Goal: Find specific page/section: Find specific page/section

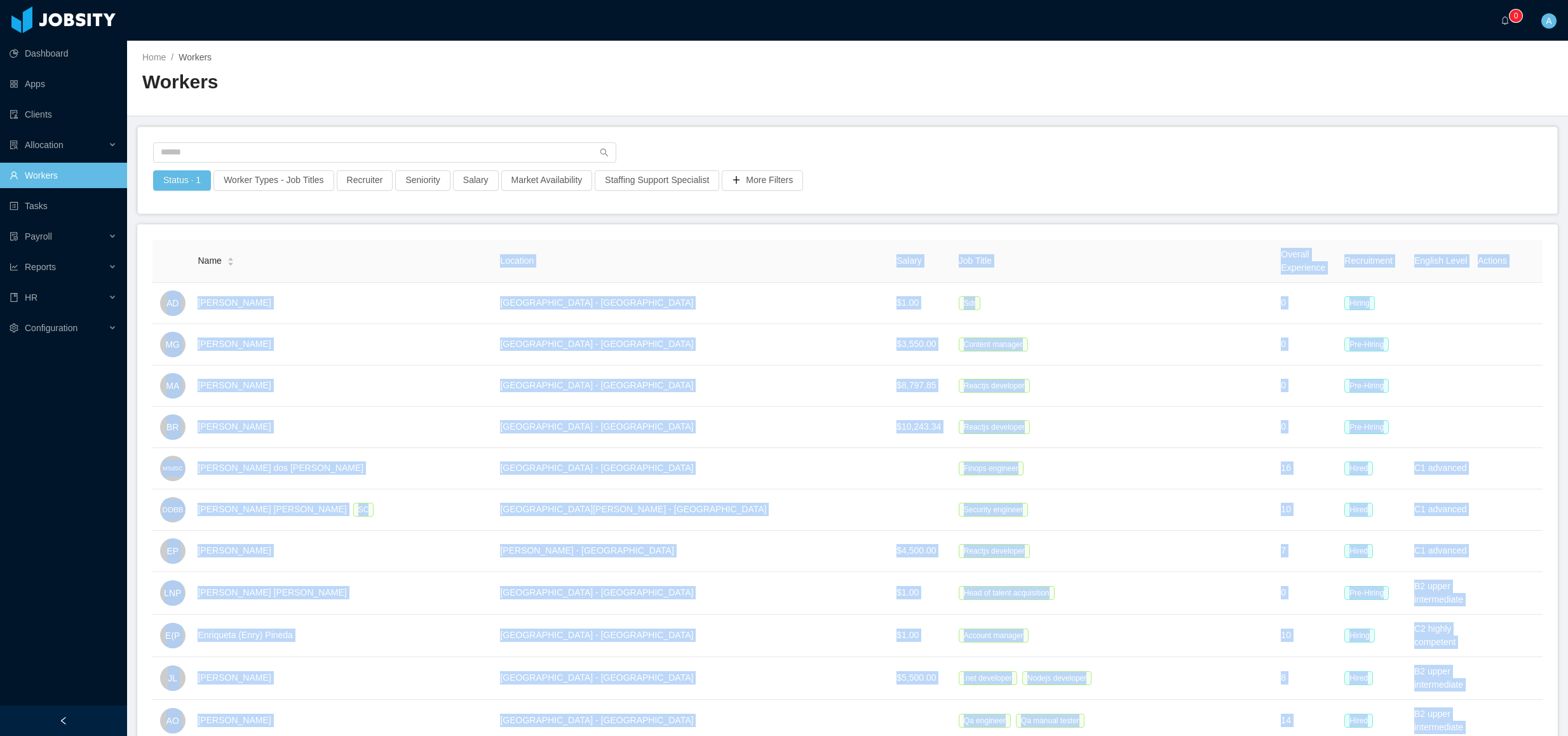
click at [277, 128] on div "Status · 1 Worker Types - Job Titles Recruiter Seniority Salary Market Availabi…" at bounding box center [847, 170] width 1419 height 86
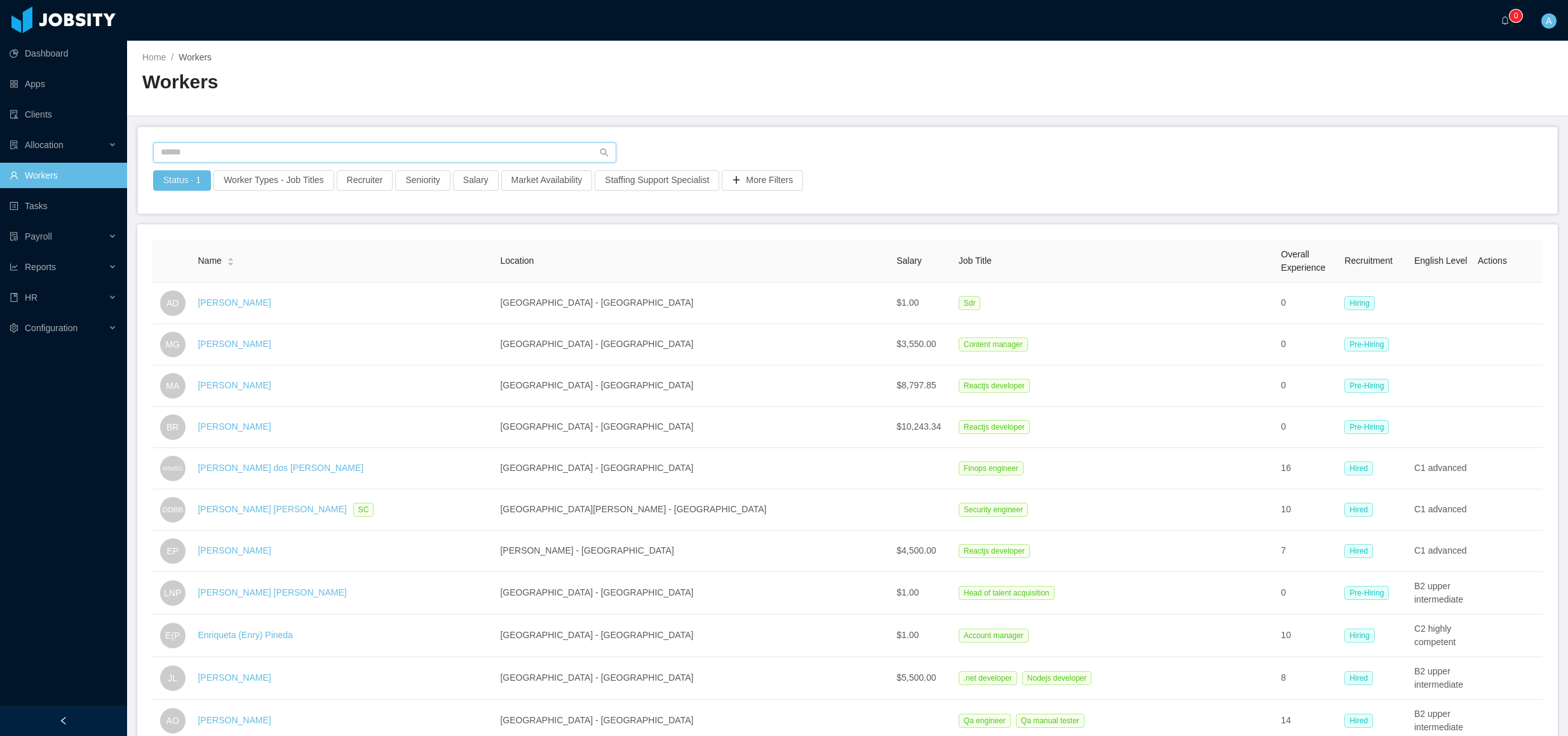
click at [266, 147] on input "text" at bounding box center [385, 152] width 463 height 20
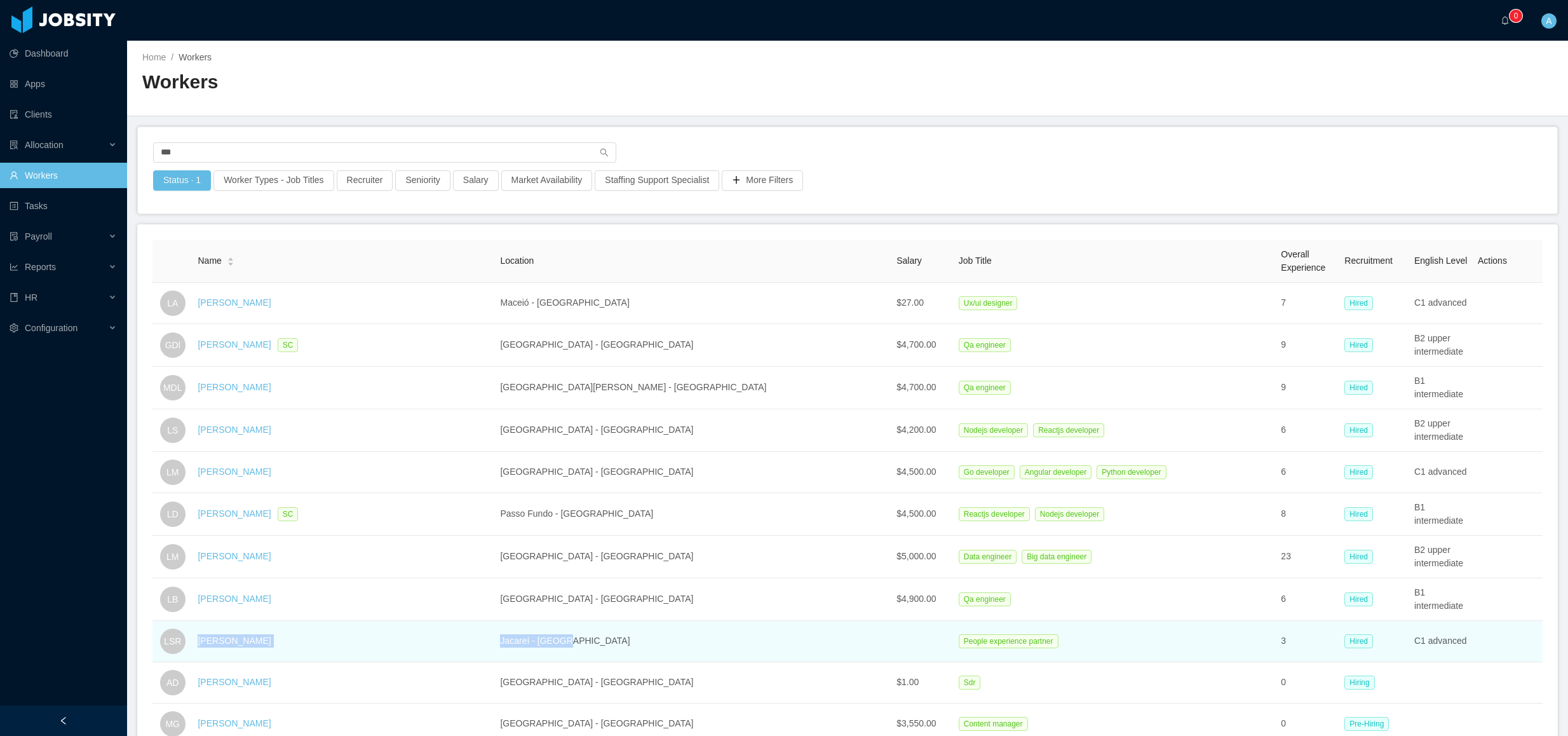
drag, startPoint x: 207, startPoint y: 646, endPoint x: 582, endPoint y: 645, distance: 375.0
click at [582, 645] on tr "LSR [PERSON_NAME] Jacareí - [GEOGRAPHIC_DATA] People experience partner 3 Hired…" at bounding box center [848, 641] width 1390 height 41
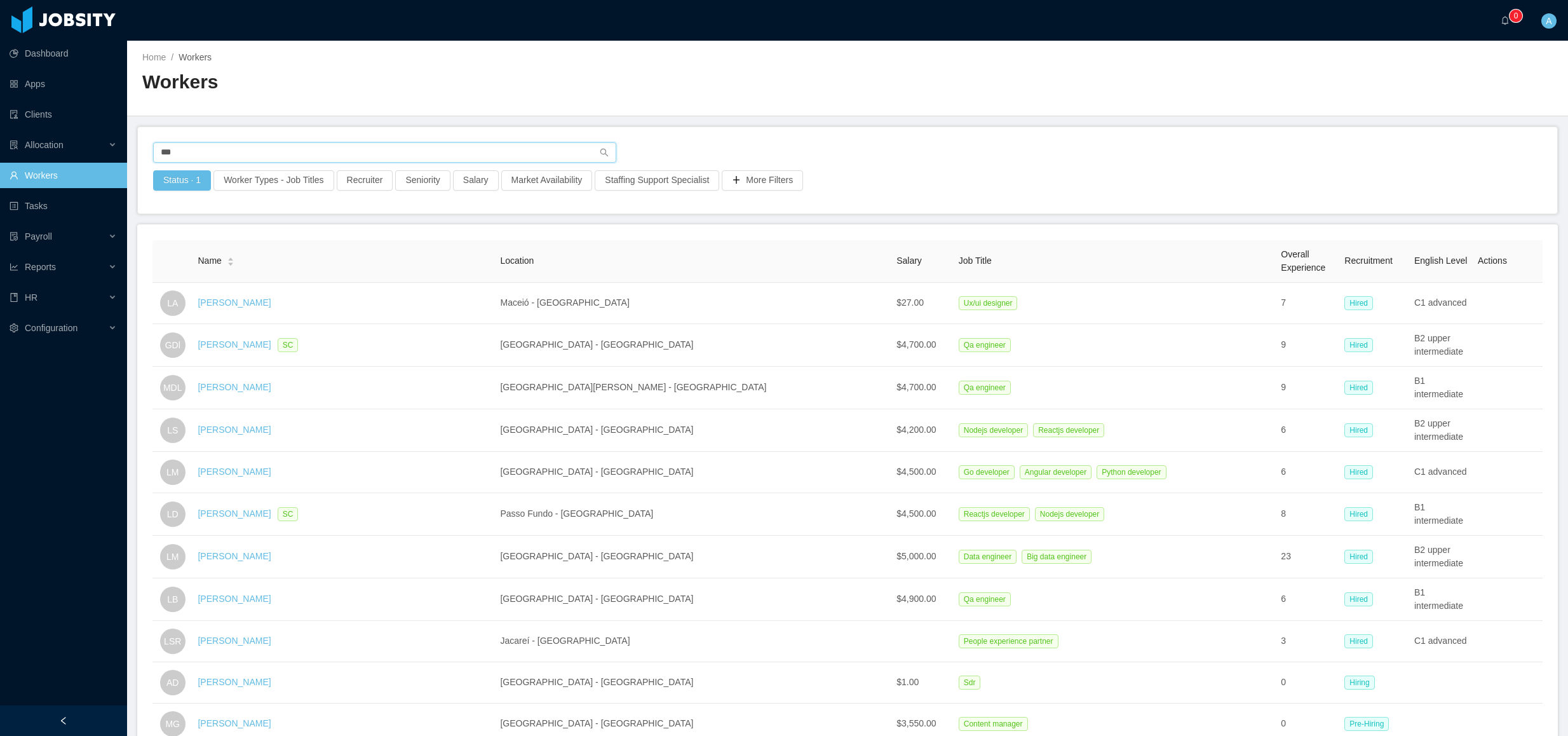
click at [575, 152] on input "***" at bounding box center [385, 152] width 463 height 20
type input "*"
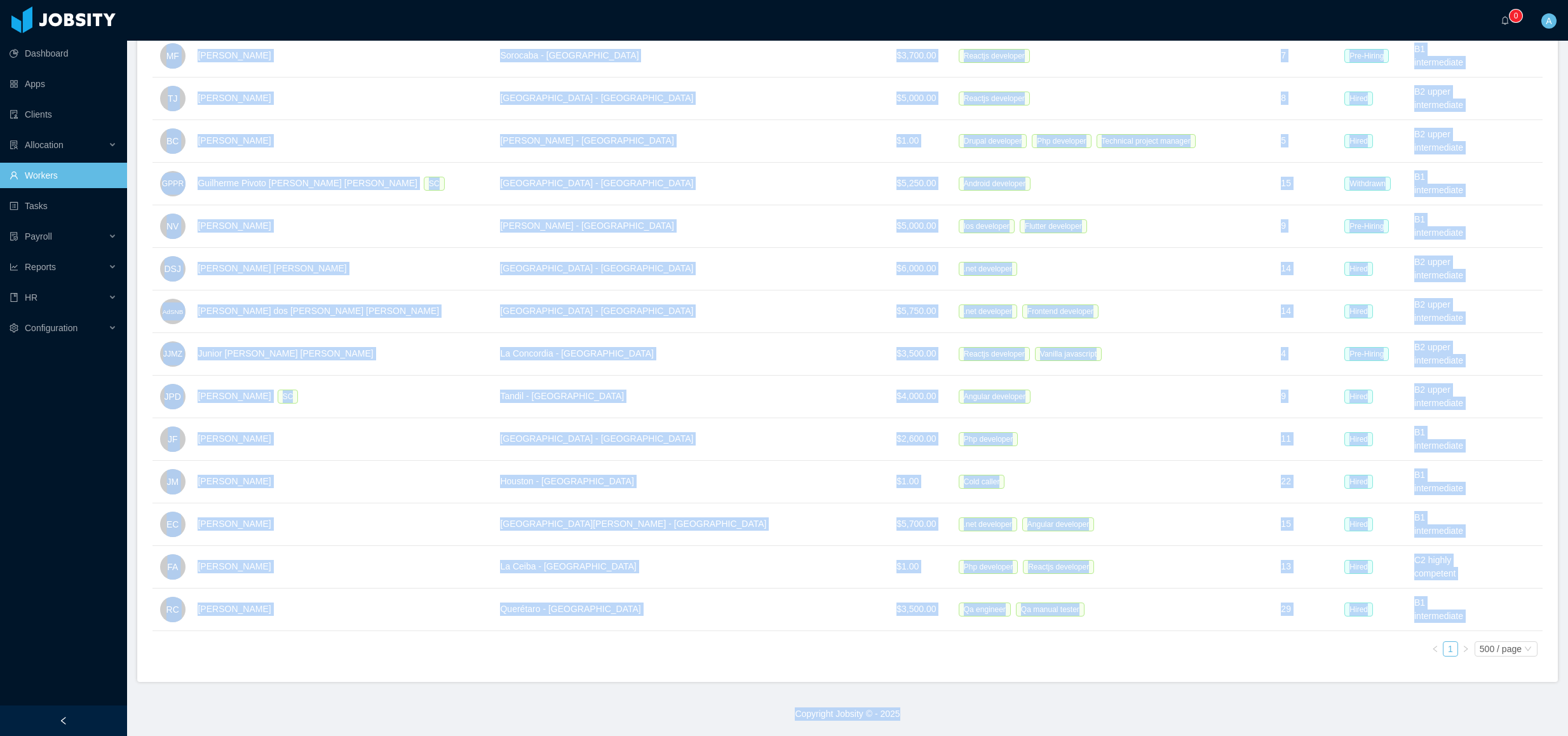
scroll to position [20999, 0]
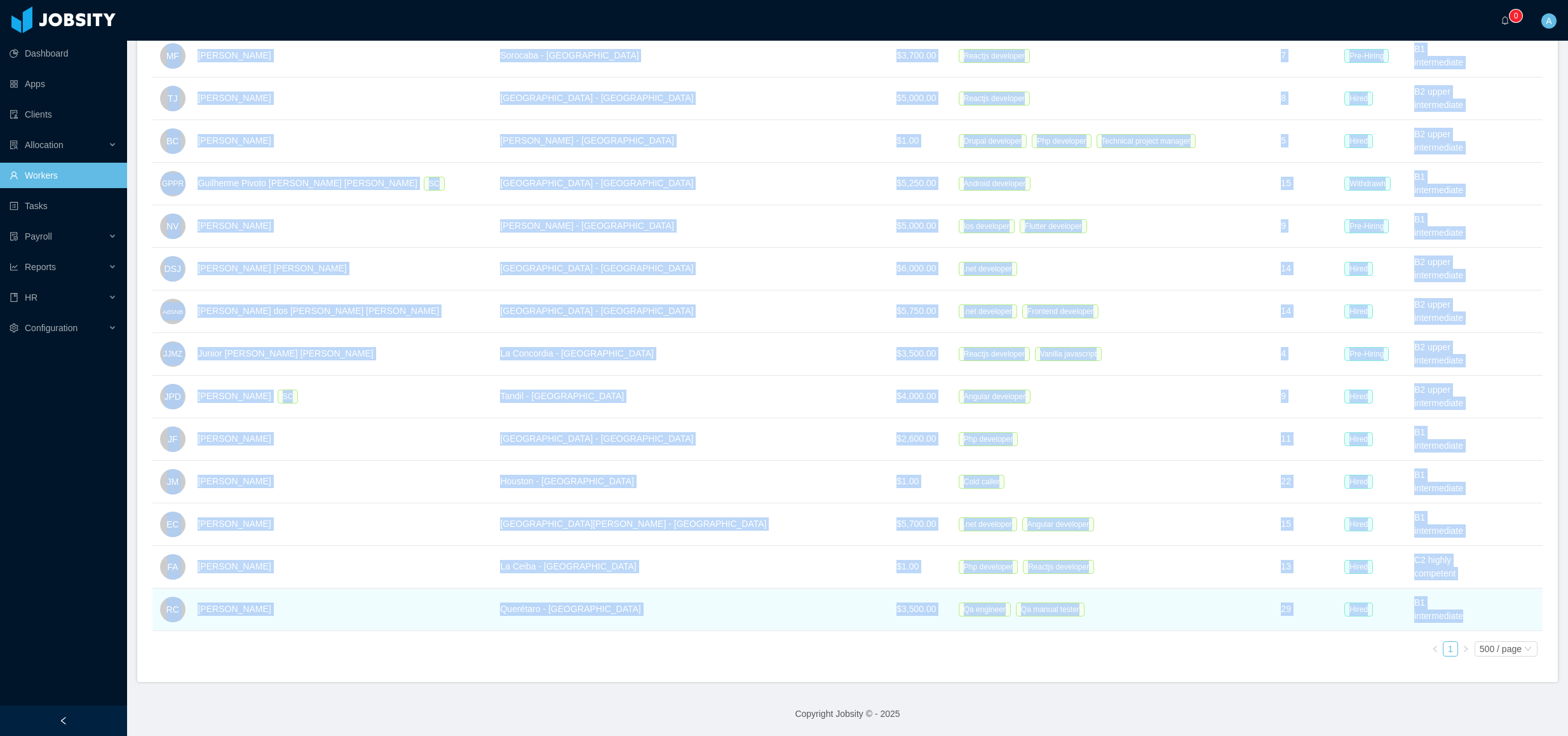
drag, startPoint x: 197, startPoint y: 258, endPoint x: 1462, endPoint y: 606, distance: 1312.0
copy table "Loremips Dolors Ame Conse Adipisc Elitseddoe Temporincid Utlabor Etdol Magnaal …"
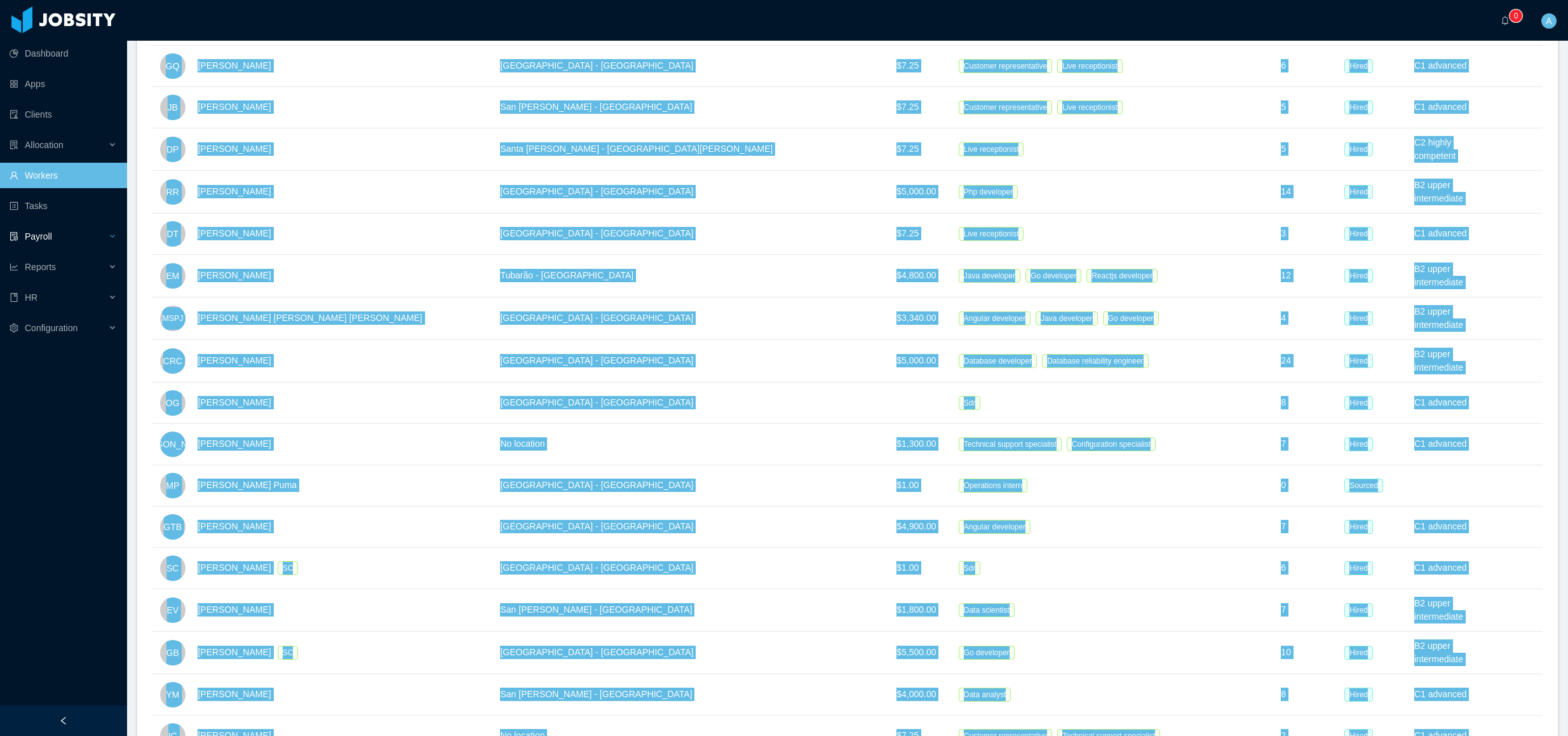
scroll to position [0, 0]
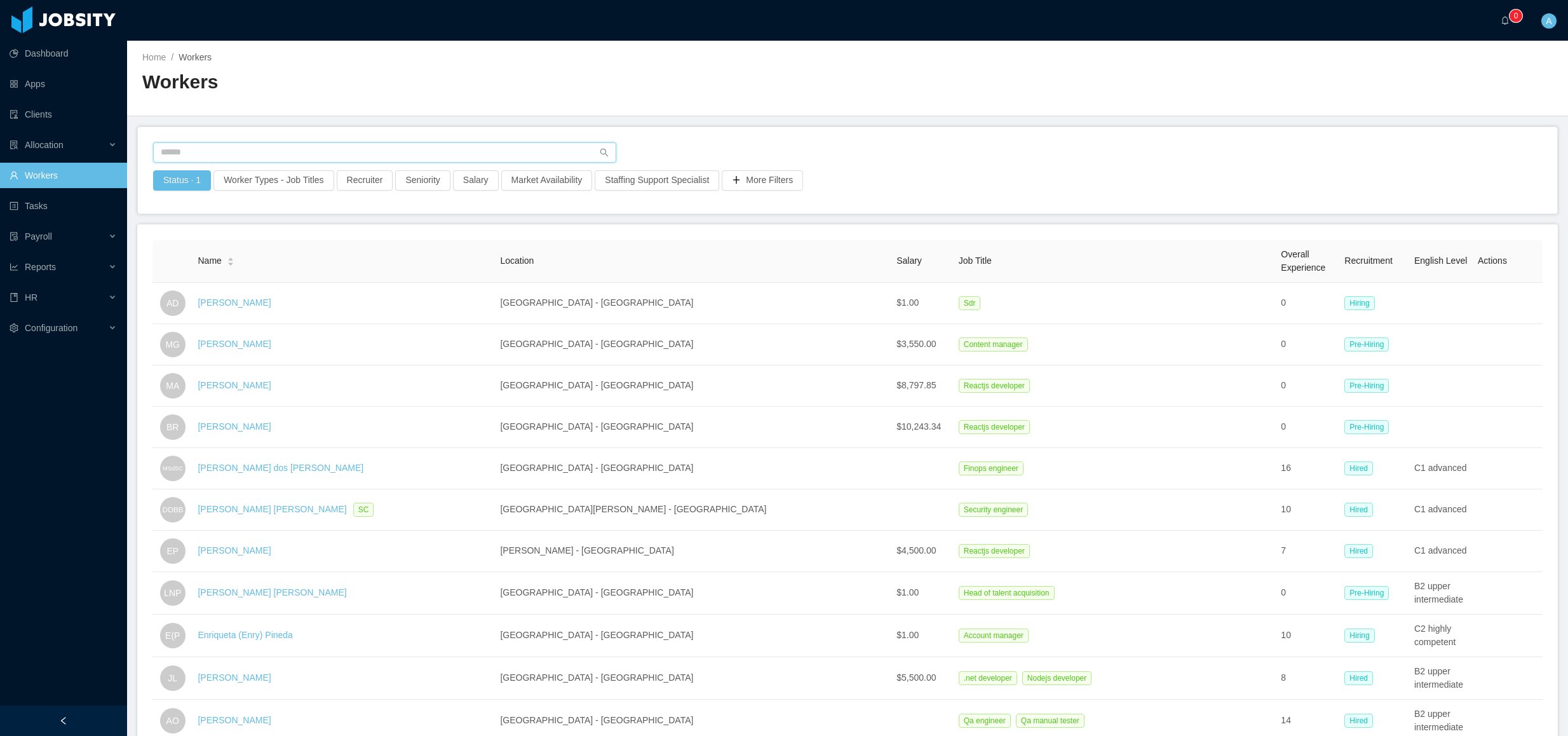
click at [307, 152] on input "text" at bounding box center [385, 152] width 463 height 20
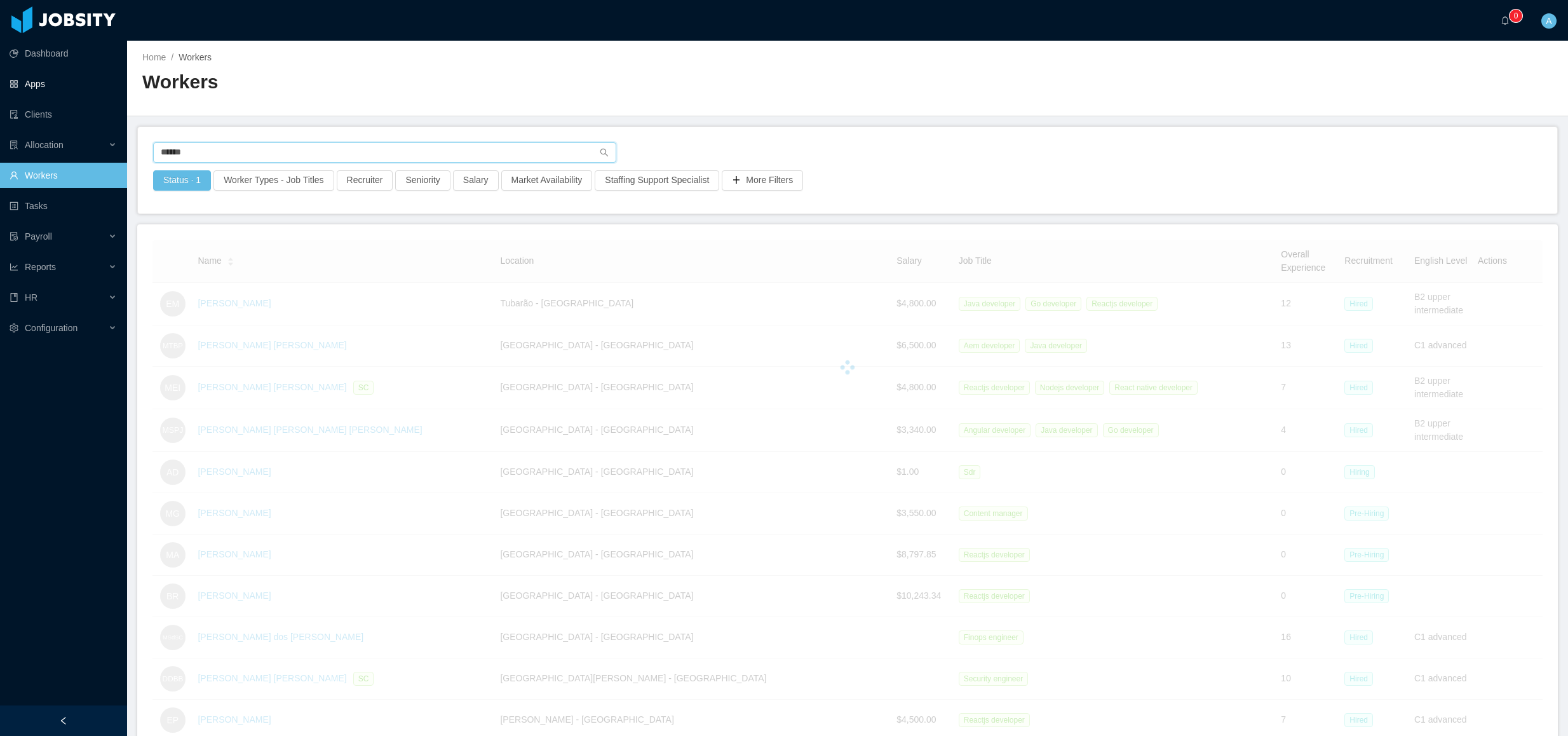
type input "*****"
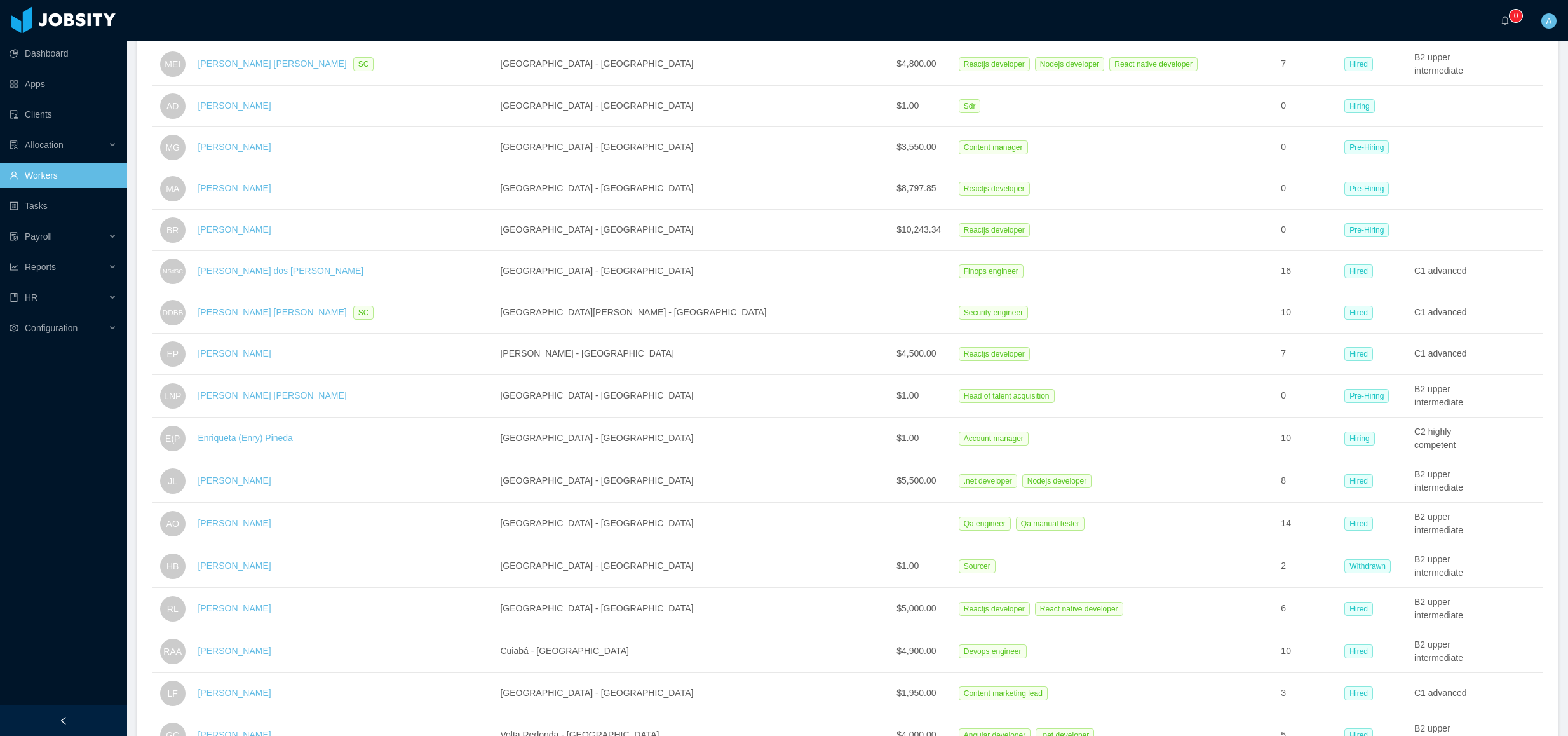
scroll to position [788, 0]
